Goal: Information Seeking & Learning: Understand process/instructions

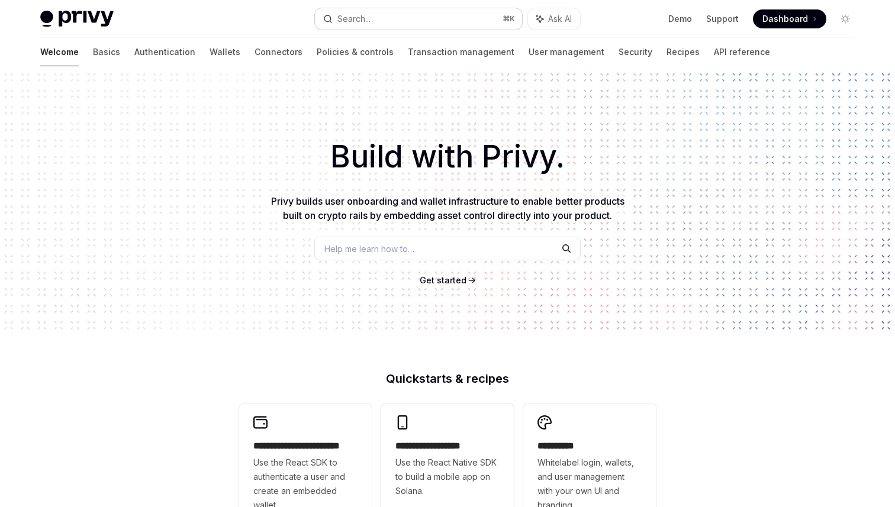
click at [391, 25] on button "Search... ⌘ K" at bounding box center [418, 18] width 207 height 21
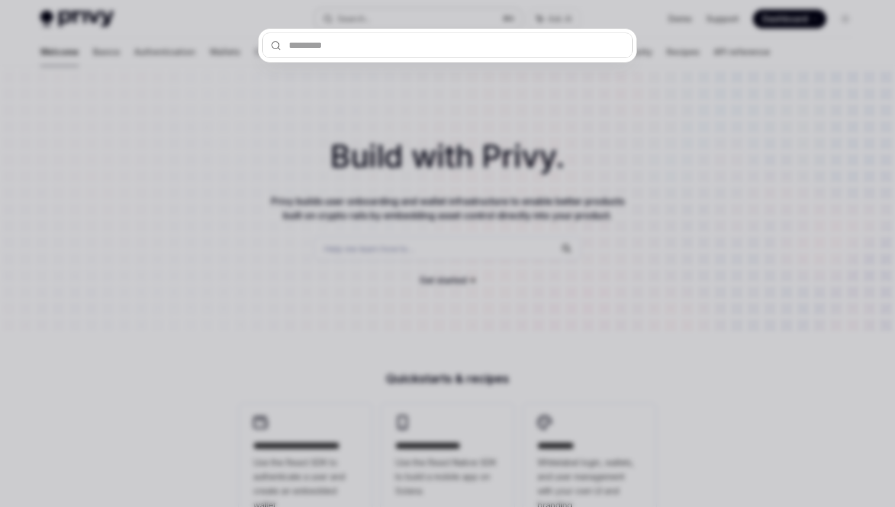
type input "*"
type input "**"
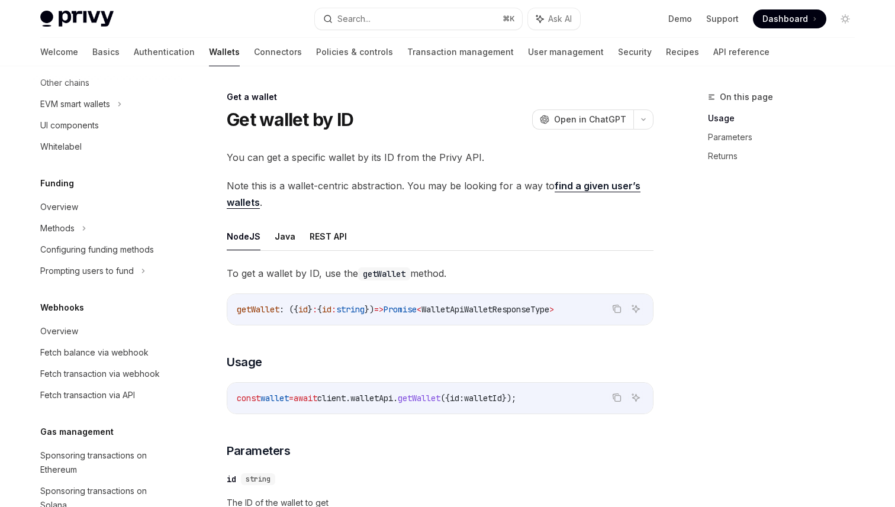
scroll to position [581, 0]
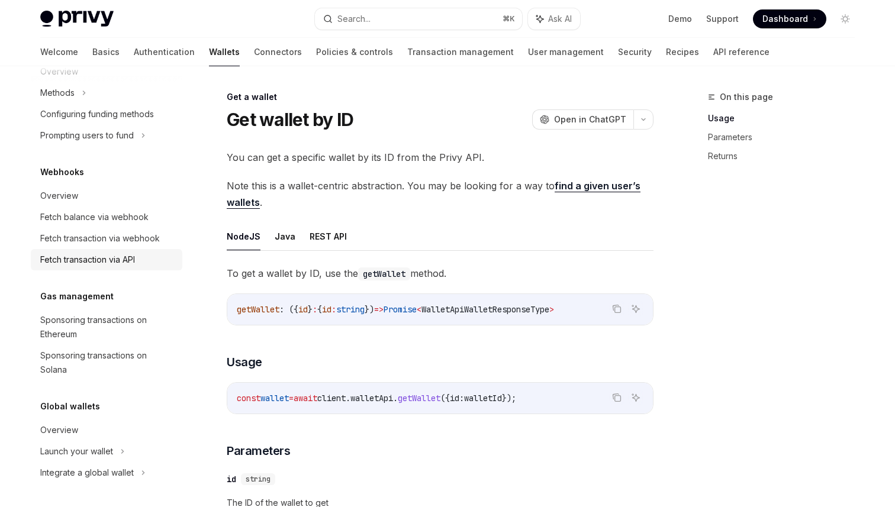
click at [95, 255] on div "Fetch transaction via API" at bounding box center [87, 260] width 95 height 14
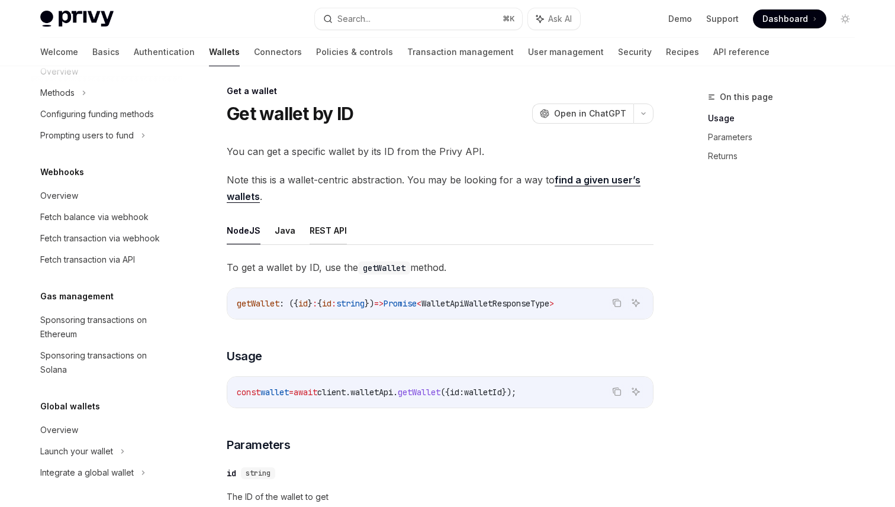
click at [320, 231] on button "REST API" at bounding box center [328, 231] width 37 height 28
type textarea "*"
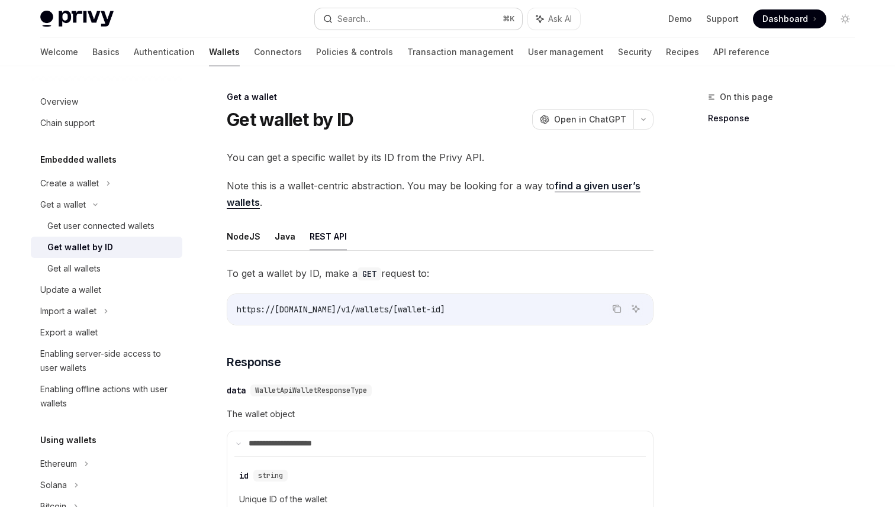
click at [455, 16] on button "Search... ⌘ K" at bounding box center [418, 18] width 207 height 21
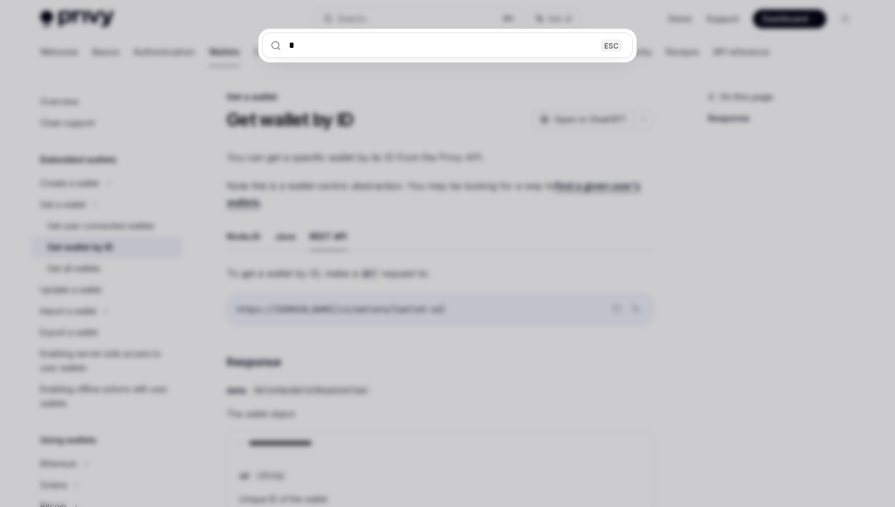
type input "**"
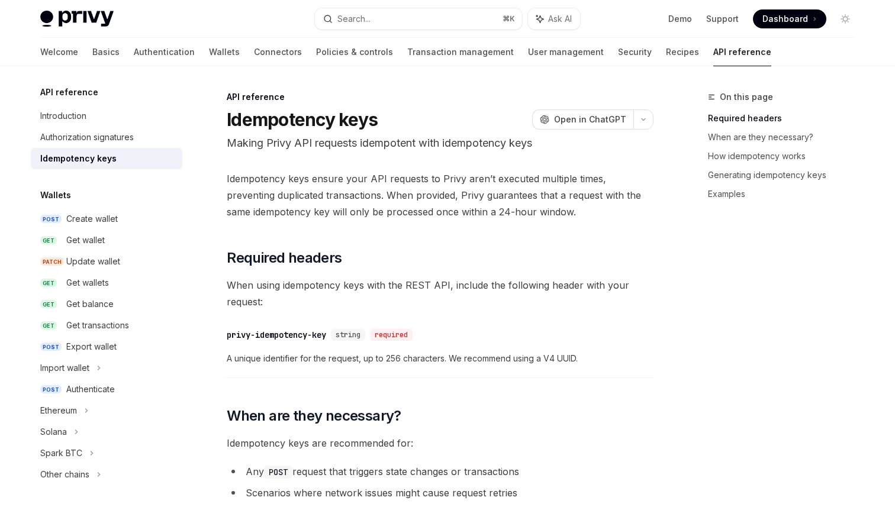
scroll to position [66, 0]
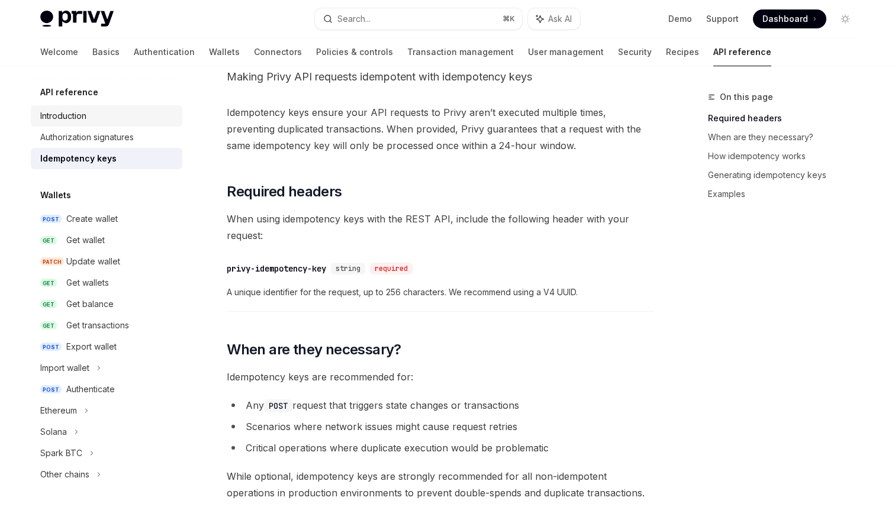
click at [114, 121] on div "Introduction" at bounding box center [107, 116] width 135 height 14
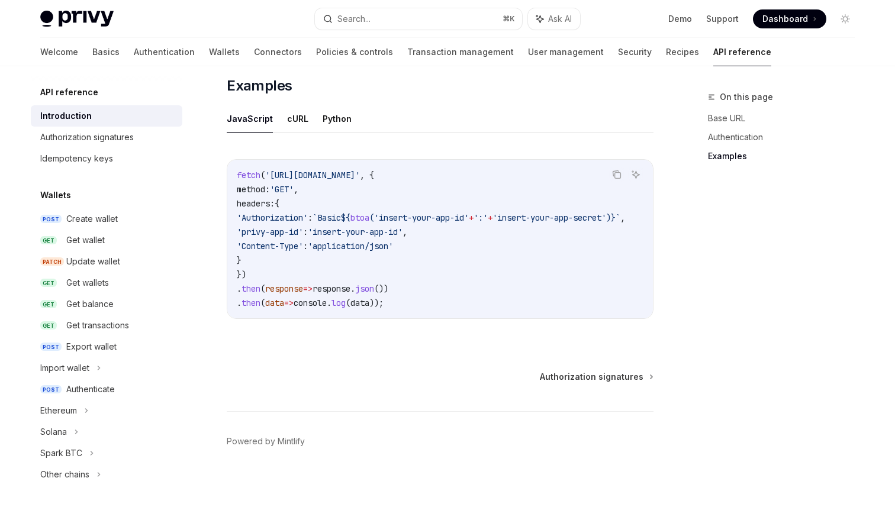
scroll to position [750, 0]
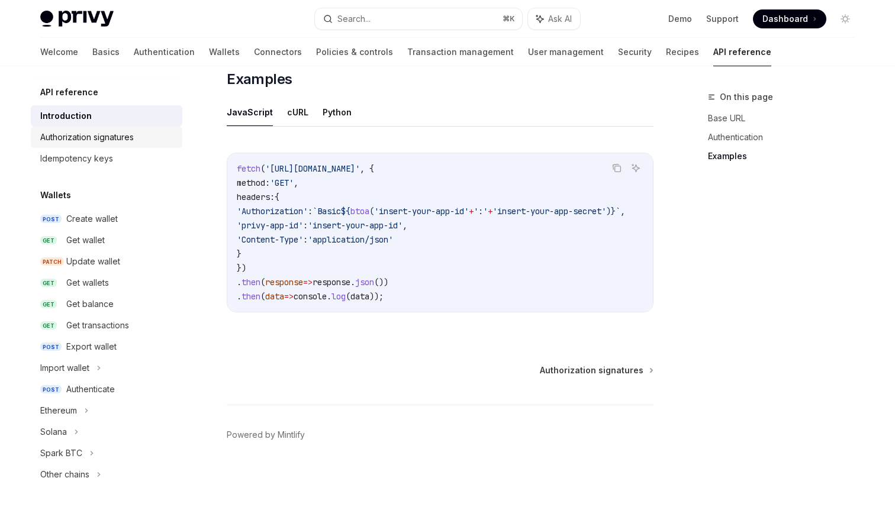
click at [123, 140] on div "Authorization signatures" at bounding box center [87, 137] width 94 height 14
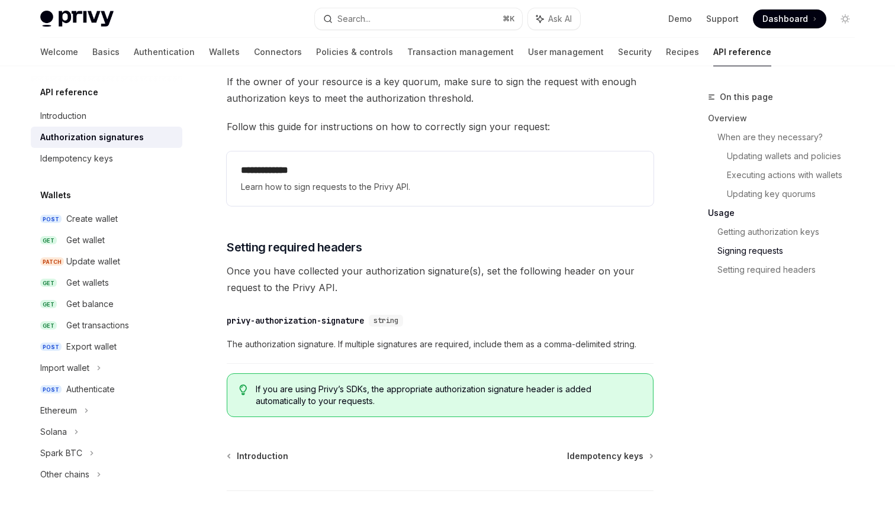
scroll to position [1971, 0]
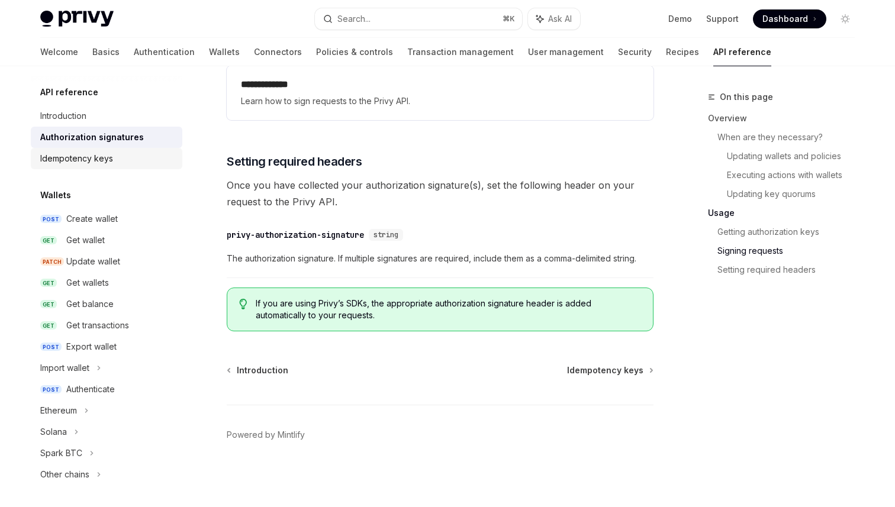
click at [104, 153] on div "Idempotency keys" at bounding box center [76, 159] width 73 height 14
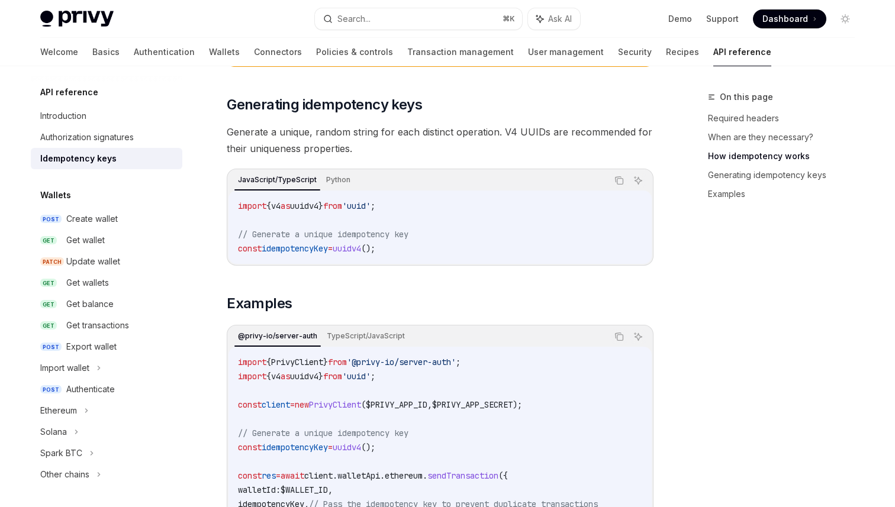
scroll to position [801, 0]
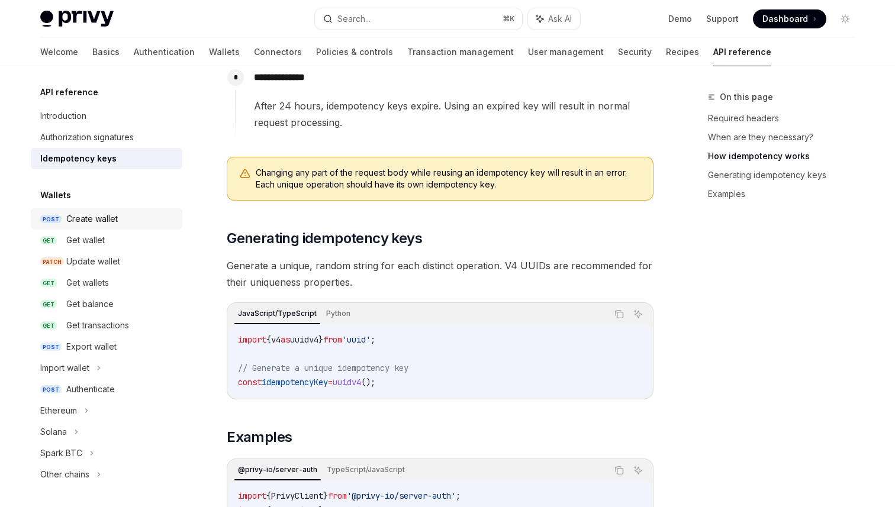
click at [124, 221] on div "Create wallet" at bounding box center [120, 219] width 109 height 14
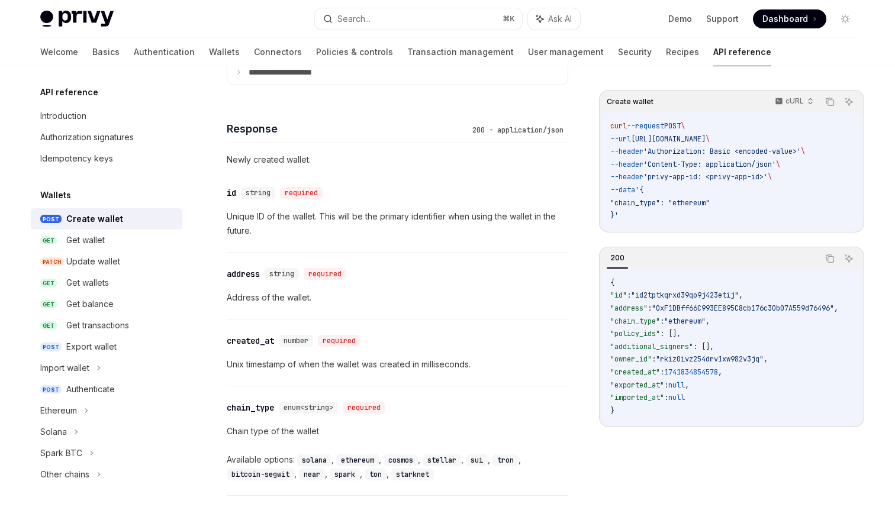
scroll to position [1039, 0]
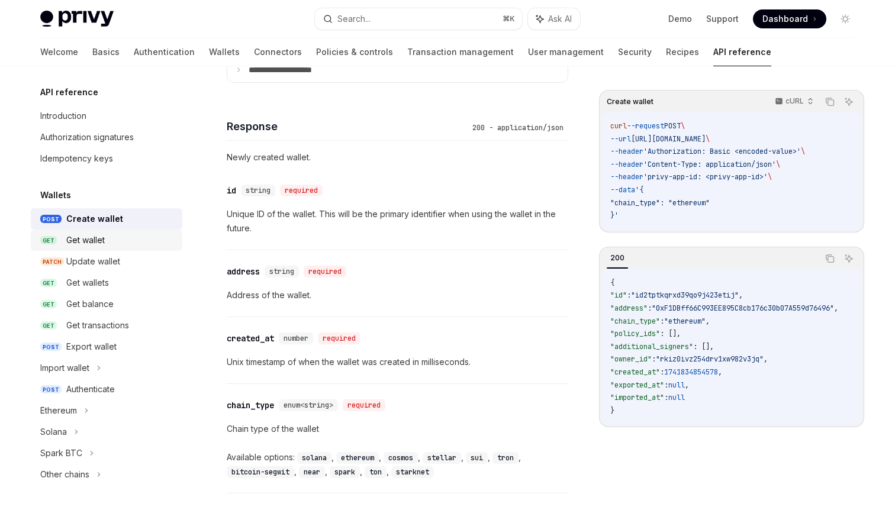
click at [136, 236] on div "Get wallet" at bounding box center [120, 240] width 109 height 14
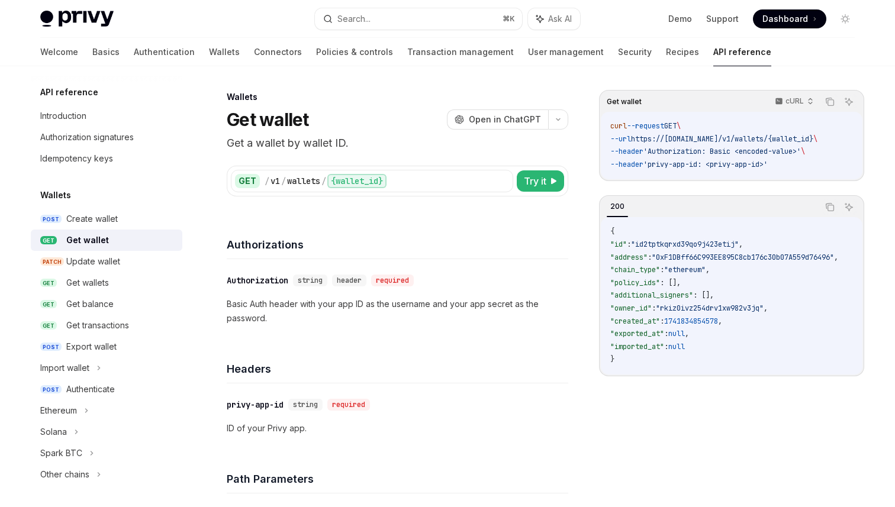
click at [530, 157] on div "GET / v1 / wallets / {wallet_id} Try it Get wallet cURL Copy Ask AI curl --requ…" at bounding box center [397, 174] width 341 height 45
click at [118, 217] on div "Create wallet" at bounding box center [120, 219] width 109 height 14
click at [116, 221] on div "Create wallet" at bounding box center [91, 219] width 51 height 14
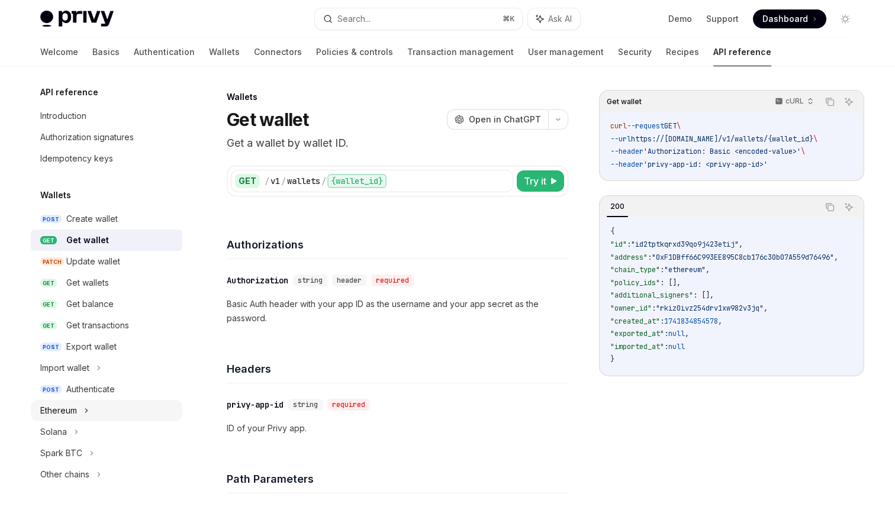
click at [93, 413] on div "Ethereum" at bounding box center [107, 410] width 152 height 21
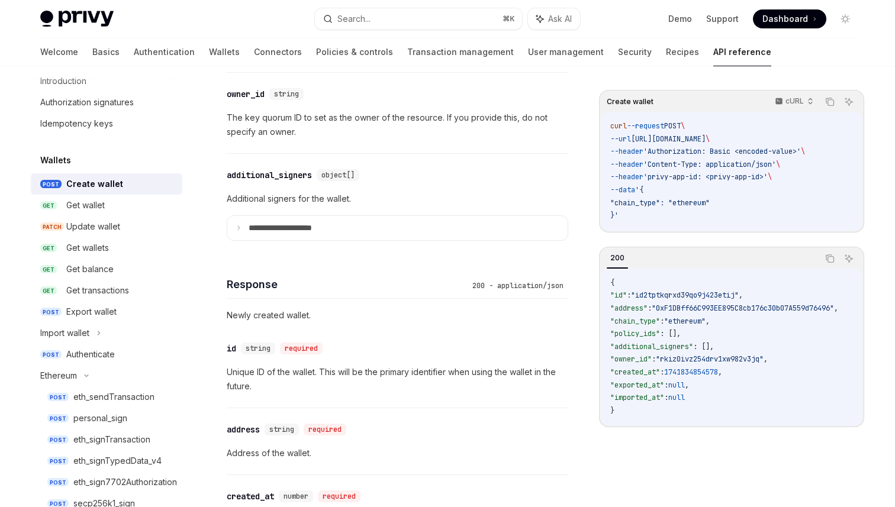
scroll to position [884, 0]
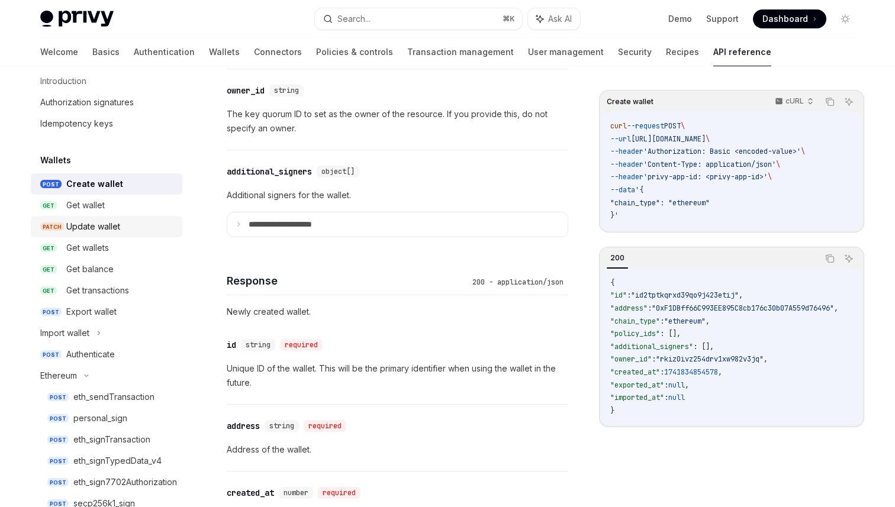
click at [49, 233] on link "PATCH Update wallet" at bounding box center [107, 226] width 152 height 21
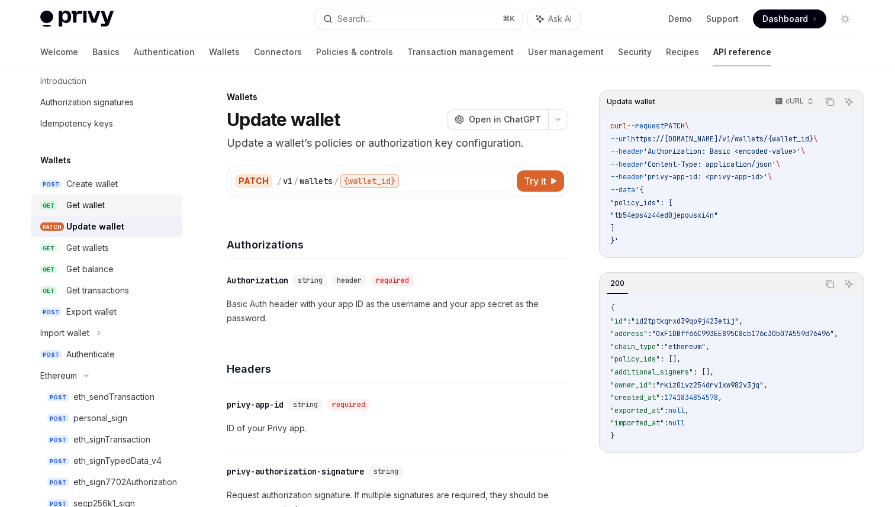
click at [146, 204] on div "Get wallet" at bounding box center [120, 205] width 109 height 14
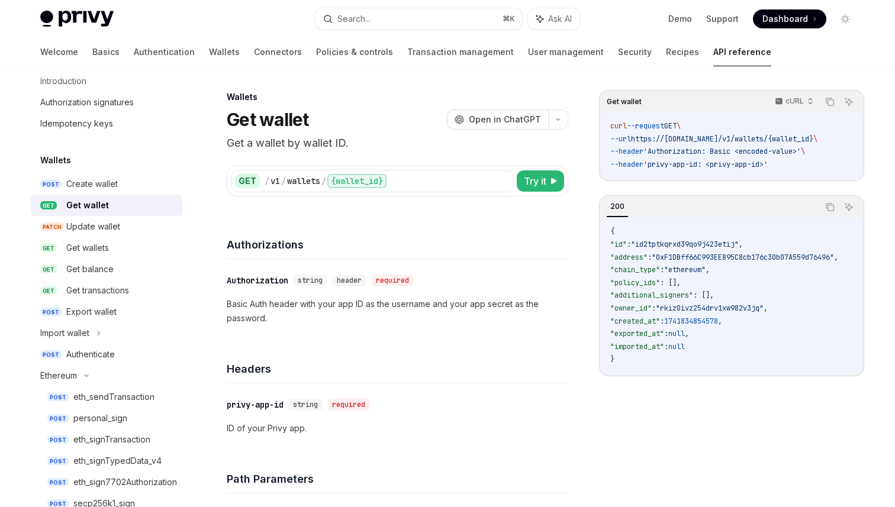
click at [123, 199] on div "Get wallet" at bounding box center [120, 205] width 109 height 14
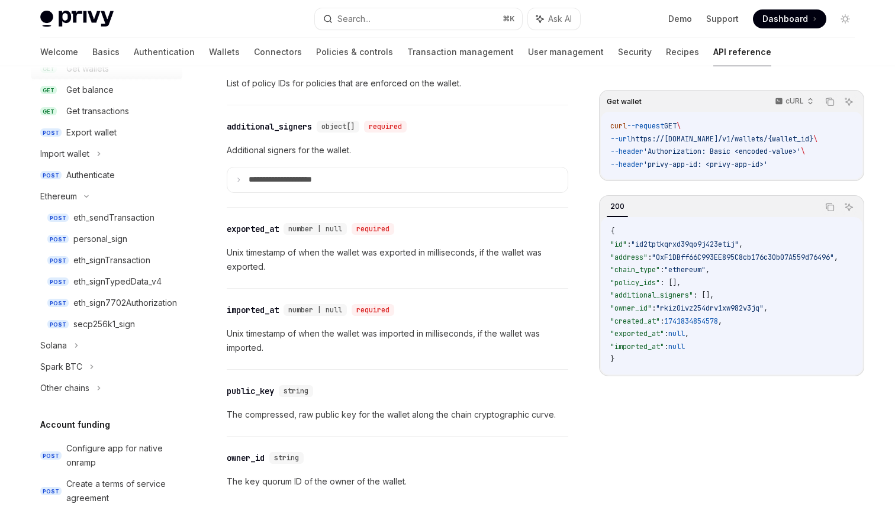
scroll to position [226, 0]
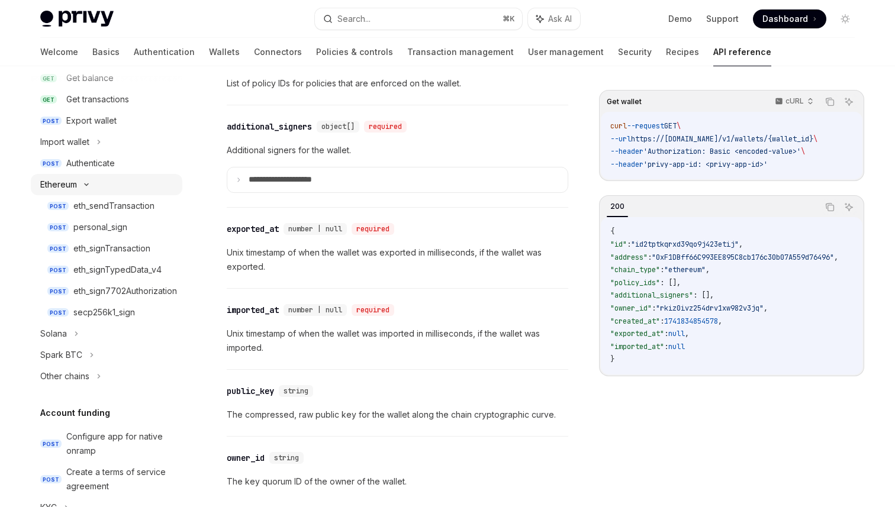
click at [85, 182] on icon at bounding box center [86, 184] width 14 height 5
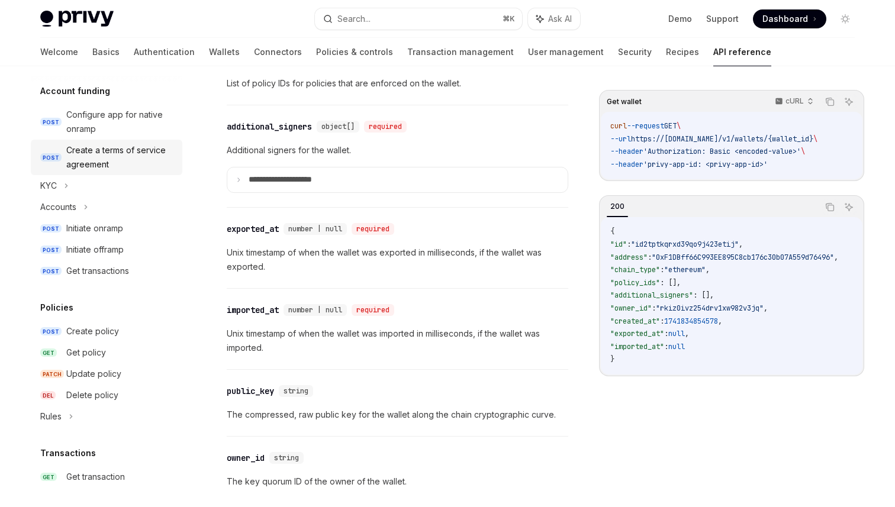
scroll to position [426, 0]
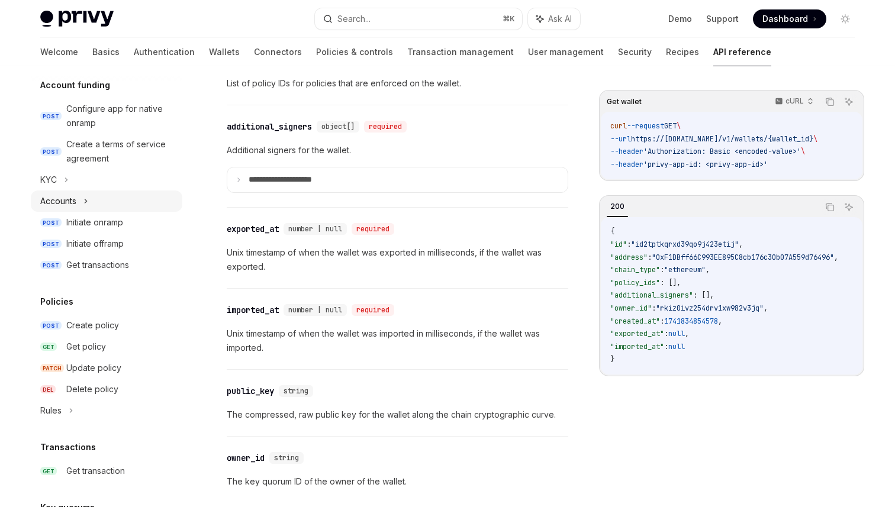
click at [96, 202] on div "Accounts" at bounding box center [107, 201] width 152 height 21
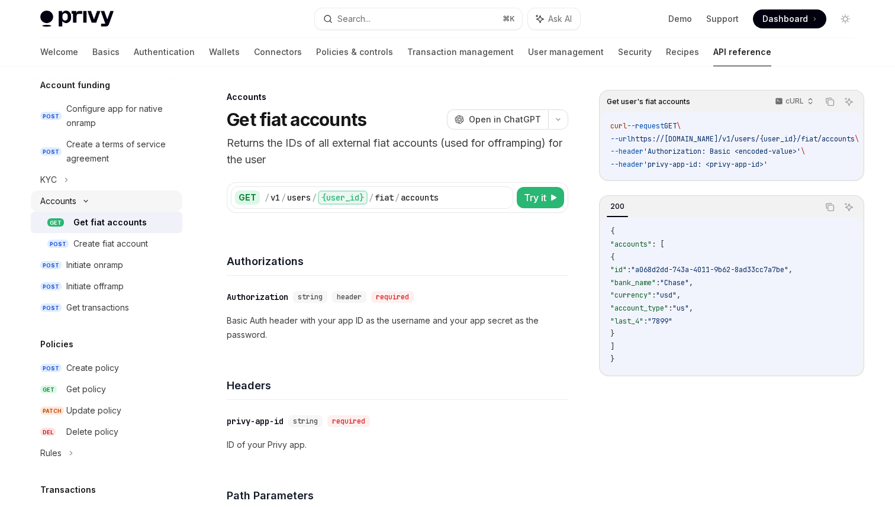
click at [96, 202] on div "Accounts" at bounding box center [107, 201] width 152 height 21
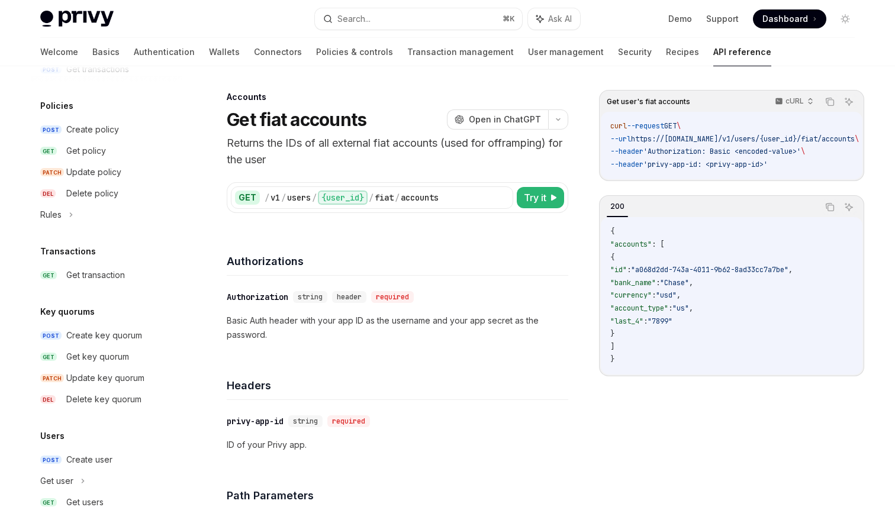
scroll to position [650, 0]
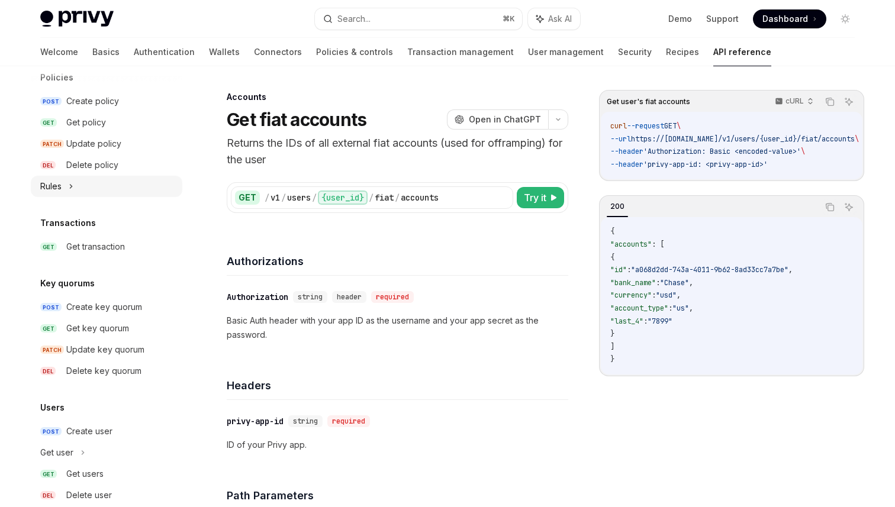
click at [72, 183] on icon at bounding box center [71, 186] width 5 height 14
type textarea "*"
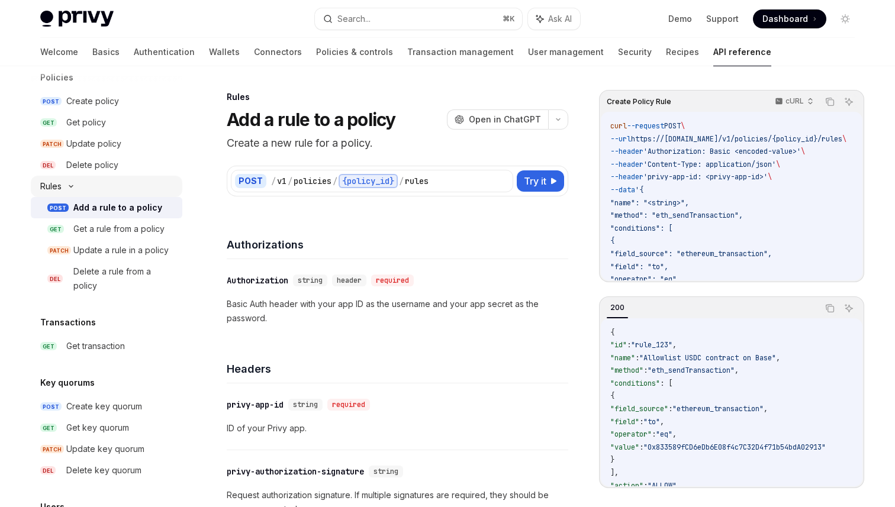
click at [72, 183] on div "Rules" at bounding box center [107, 186] width 152 height 21
